Goal: Find specific page/section: Find specific page/section

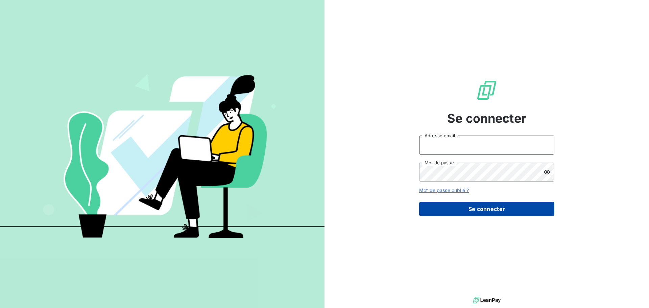
type input "[PERSON_NAME][EMAIL_ADDRESS][DOMAIN_NAME]"
click at [444, 210] on button "Se connecter" at bounding box center [486, 209] width 135 height 14
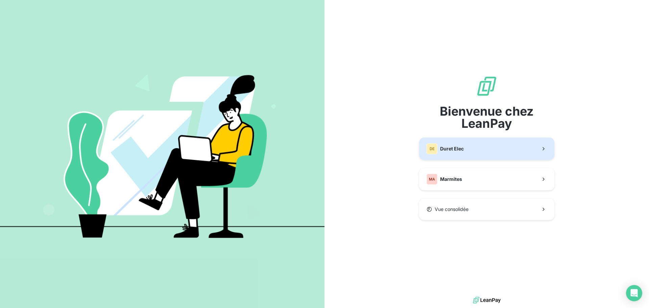
click at [472, 149] on button "DE Duret Elec" at bounding box center [486, 149] width 135 height 22
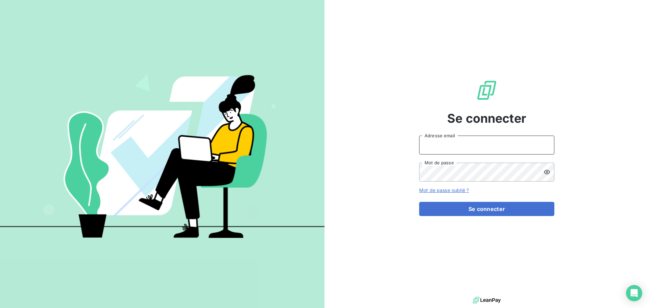
type input "[PERSON_NAME][EMAIL_ADDRESS][DOMAIN_NAME]"
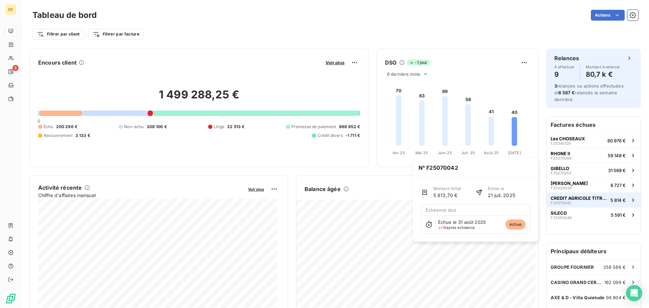
click at [579, 196] on span "CREDIT AGRICOLE TITRES" at bounding box center [579, 197] width 57 height 5
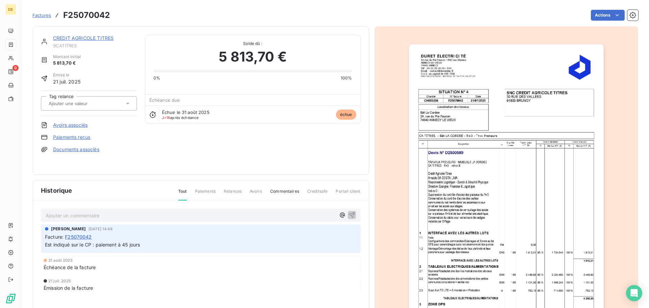
click at [127, 216] on p "Ajouter un commentaire ﻿" at bounding box center [191, 215] width 290 height 8
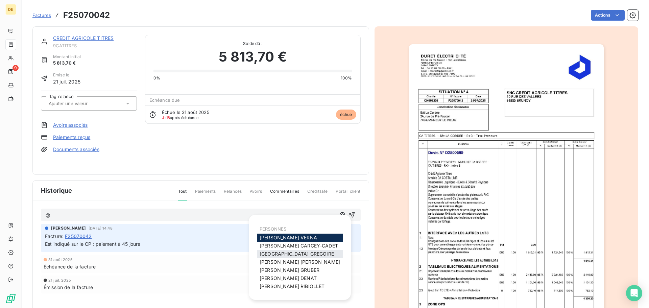
click at [293, 253] on span "[PERSON_NAME]" at bounding box center [297, 254] width 74 height 6
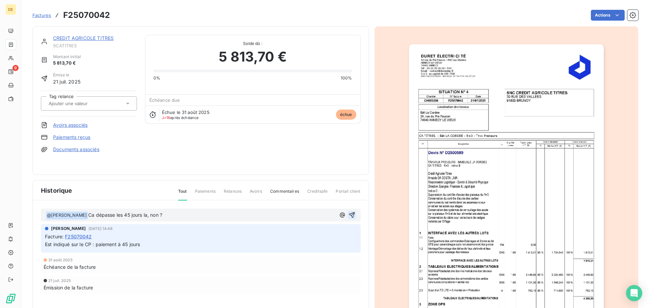
click at [351, 215] on icon "button" at bounding box center [352, 215] width 7 height 7
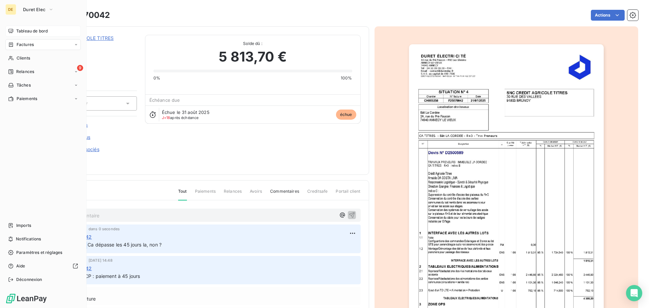
click at [13, 33] on icon at bounding box center [10, 30] width 5 height 5
